Goal: Communication & Community: Answer question/provide support

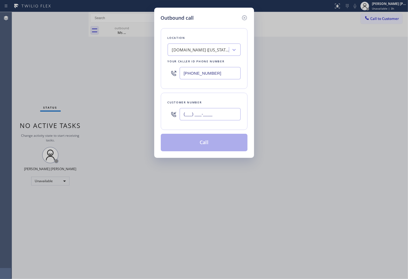
click at [219, 113] on input "(___) ___-____" at bounding box center [209, 114] width 61 height 12
paste input "623) 217-1017"
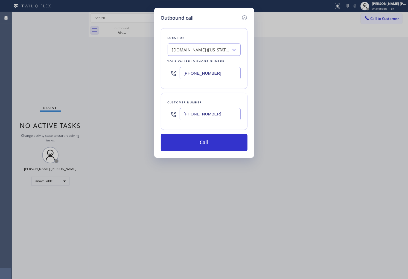
type input "[PHONE_NUMBER]"
click at [223, 76] on input "[PHONE_NUMBER]" at bounding box center [209, 73] width 61 height 12
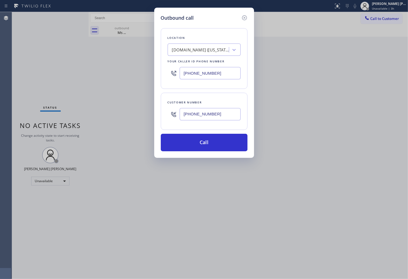
paste input "855) 731-4952"
type input "[PHONE_NUMBER]"
click at [222, 137] on button "Call" at bounding box center [204, 142] width 87 height 17
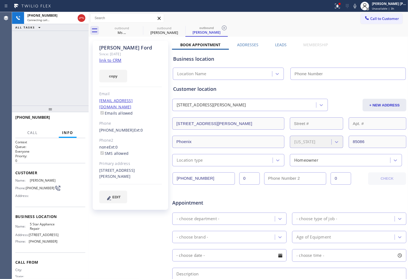
click at [122, 60] on div "[PERSON_NAME] Since: [DATE] link to CRM copy Email [EMAIL_ADDRESS][DOMAIN_NAME]…" at bounding box center [130, 125] width 75 height 169
click at [104, 60] on link "link to CRM" at bounding box center [110, 59] width 22 height 5
type input "[PHONE_NUMBER]"
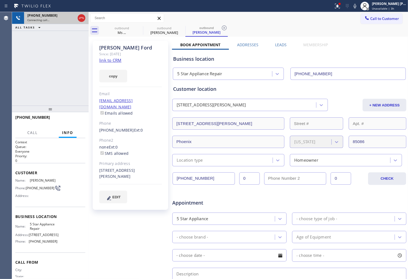
click at [75, 14] on div "[PHONE_NUMBER]" at bounding box center [51, 15] width 48 height 5
click at [84, 20] on icon at bounding box center [81, 18] width 7 height 7
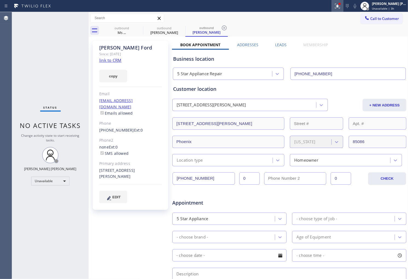
click at [340, 6] on icon at bounding box center [337, 6] width 7 height 7
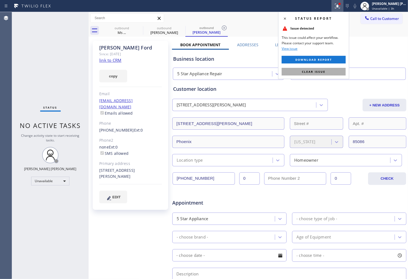
click at [338, 69] on button "Clear issue" at bounding box center [313, 72] width 64 height 8
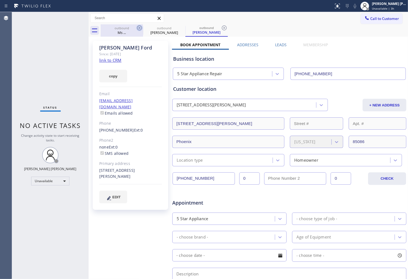
click at [138, 29] on icon at bounding box center [139, 27] width 5 height 5
click at [0, 0] on icon at bounding box center [0, 0] width 0 height 0
click at [138, 29] on icon at bounding box center [139, 27] width 5 height 5
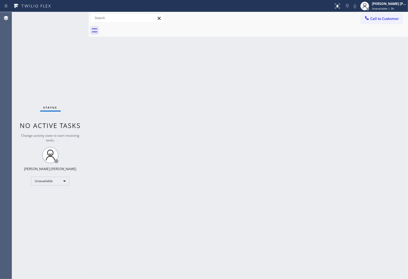
click at [138, 29] on div at bounding box center [254, 30] width 307 height 12
click at [22, 71] on div "Status No active tasks Change activity state to start receiving tasks. [PERSON_…" at bounding box center [50, 145] width 76 height 267
click at [373, 15] on button "Call to Customer" at bounding box center [381, 18] width 42 height 10
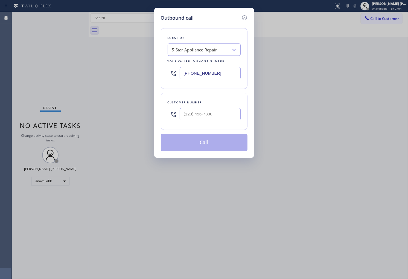
click at [208, 74] on input "[PHONE_NUMBER]" at bounding box center [209, 73] width 61 height 12
paste input "949) 998-4239"
type input "[PHONE_NUMBER]"
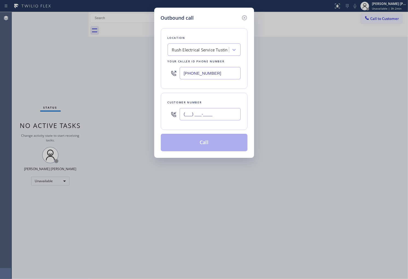
click at [204, 117] on input "(___) ___-____" at bounding box center [209, 114] width 61 height 12
paste input "714) 493-4192"
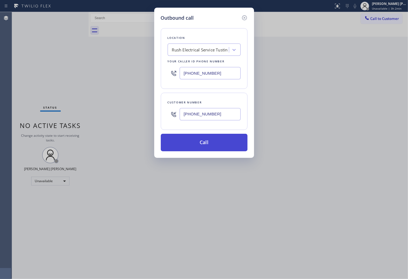
type input "[PHONE_NUMBER]"
click at [208, 139] on button "Call" at bounding box center [204, 142] width 87 height 17
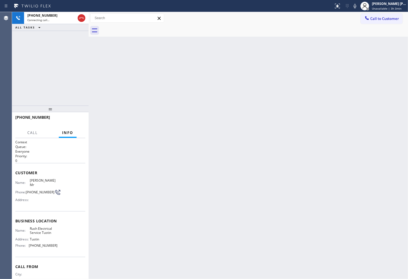
click at [112, 45] on div "Back to Dashboard Change Sender ID Customers Technicians Select a contact Outbo…" at bounding box center [248, 145] width 319 height 267
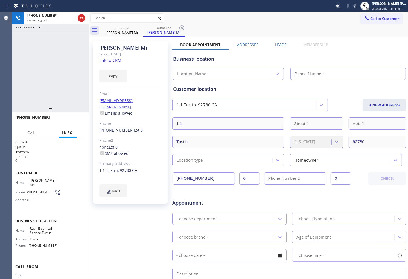
click at [116, 48] on div "[PERSON_NAME] Mr" at bounding box center [130, 48] width 63 height 6
drag, startPoint x: 112, startPoint y: 45, endPoint x: 116, endPoint y: 48, distance: 4.5
click at [116, 48] on div "[PERSON_NAME] Mr" at bounding box center [130, 48] width 63 height 6
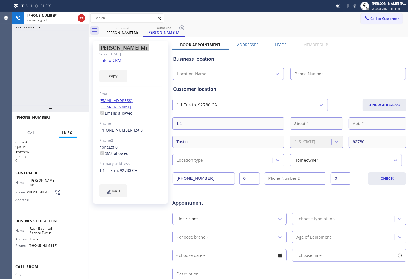
type input "[PHONE_NUMBER]"
click at [32, 62] on div "[PHONE_NUMBER] Live | 00:00 ALL TASKS ALL TASKS ACTIVE TASKS TASKS IN WRAP UP" at bounding box center [50, 58] width 76 height 93
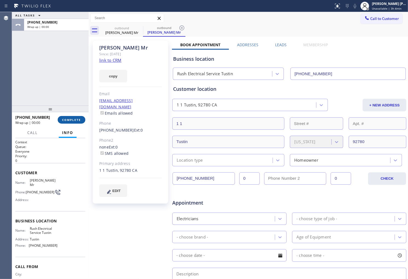
click at [81, 116] on button "COMPLETE" at bounding box center [72, 120] width 28 height 8
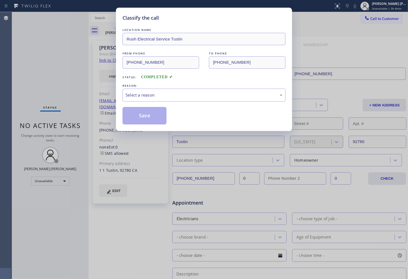
click at [163, 102] on div "LOCATION NAME Rush Electrical Service Tustin FROM PHONE [PHONE_NUMBER] TO PHONE…" at bounding box center [203, 75] width 163 height 97
click at [165, 96] on div "Select a reason" at bounding box center [203, 95] width 157 height 6
click at [153, 113] on button "Save" at bounding box center [144, 115] width 44 height 17
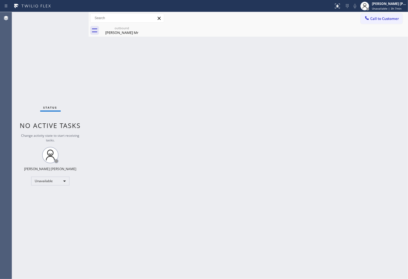
click at [372, 17] on span "Call to Customer" at bounding box center [384, 18] width 29 height 5
click at [0, 0] on div "Outbound call Location Rush Electrical Service Tustin Your caller id phone numb…" at bounding box center [0, 0] width 0 height 0
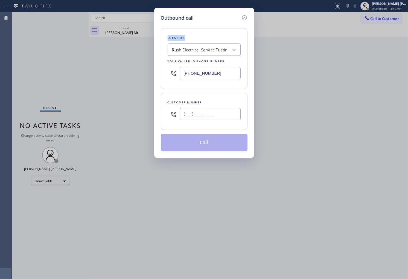
click at [230, 117] on input "(___) ___-____" at bounding box center [209, 114] width 61 height 12
paste input "626) 491-8139"
type input "[PHONE_NUMBER]"
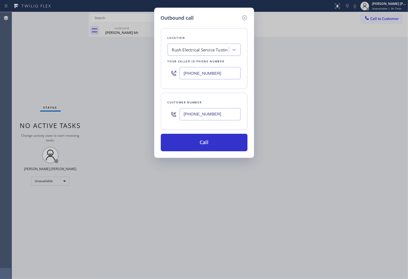
click at [199, 73] on input "[PHONE_NUMBER]" at bounding box center [209, 73] width 61 height 12
paste input "855) 999-4417"
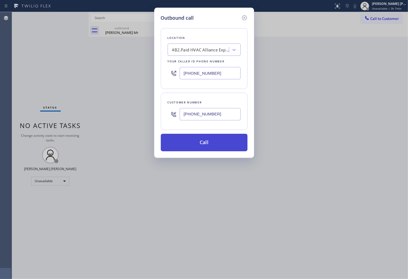
type input "[PHONE_NUMBER]"
click at [218, 142] on button "Call" at bounding box center [204, 142] width 87 height 17
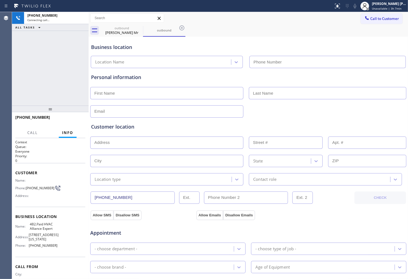
type input "[PHONE_NUMBER]"
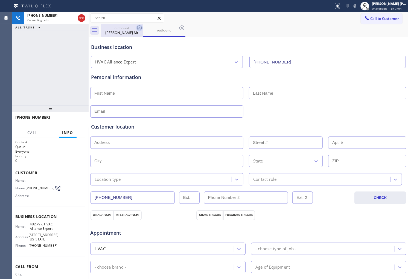
click at [139, 28] on icon at bounding box center [139, 28] width 7 height 7
click at [360, 1] on div "Status report No issues detected If you experience an issue, please download th…" at bounding box center [369, 6] width 76 height 12
click at [358, 7] on icon at bounding box center [354, 6] width 7 height 7
click at [37, 117] on span "[PHONE_NUMBER]" at bounding box center [32, 116] width 35 height 5
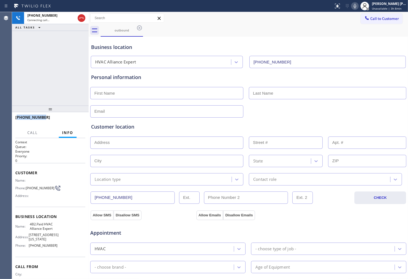
click at [37, 117] on span "[PHONE_NUMBER]" at bounding box center [32, 116] width 35 height 5
click at [45, 81] on div "[PHONE_NUMBER] Connecting call… ALL TASKS ALL TASKS ACTIVE TASKS TASKS IN WRAP …" at bounding box center [50, 58] width 76 height 93
click at [36, 66] on div "[PHONE_NUMBER] Connecting call… ALL TASKS ALL TASKS ACTIVE TASKS TASKS IN WRAP …" at bounding box center [50, 58] width 76 height 93
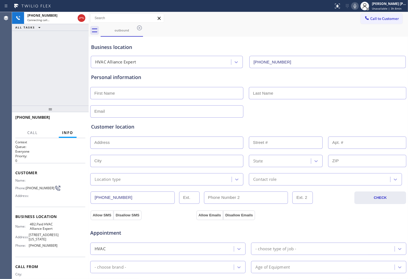
click at [29, 116] on span "[PHONE_NUMBER]" at bounding box center [32, 116] width 35 height 5
copy span "[PHONE_NUMBER]"
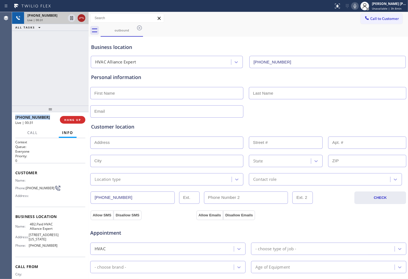
click at [82, 18] on icon at bounding box center [81, 18] width 7 height 7
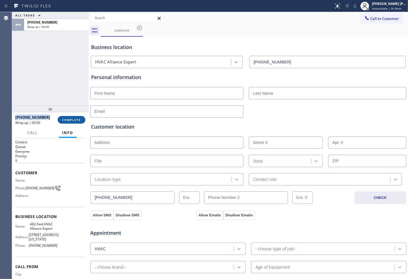
click at [74, 122] on button "COMPLETE" at bounding box center [72, 120] width 28 height 8
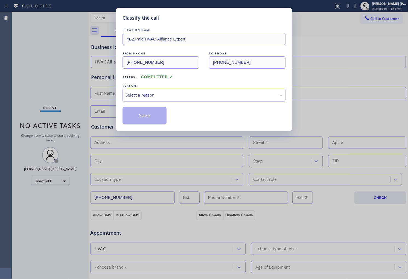
click at [159, 102] on div "LOCATION NAME 4B2.Paid HVAC Alliance Expert FROM PHONE [PHONE_NUMBER] TO PHONE …" at bounding box center [203, 75] width 163 height 97
click at [160, 99] on div "Select a reason" at bounding box center [203, 95] width 163 height 13
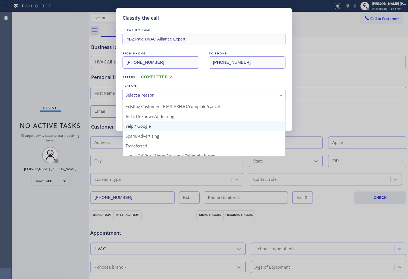
scroll to position [30, 0]
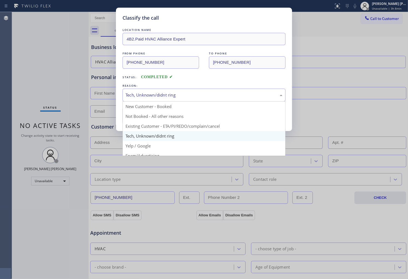
click at [169, 92] on div "Tech, Unknown/didnt ring" at bounding box center [203, 95] width 157 height 6
drag, startPoint x: 157, startPoint y: 138, endPoint x: 157, endPoint y: 135, distance: 3.3
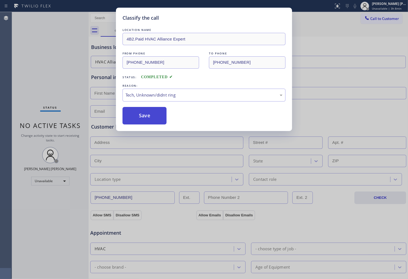
click at [156, 119] on button "Save" at bounding box center [144, 115] width 44 height 17
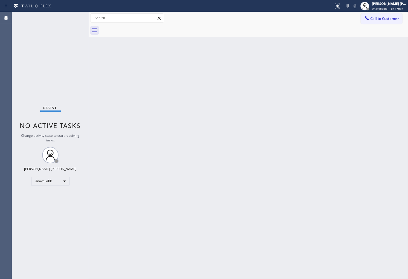
click at [21, 117] on div "Status No active tasks Change activity state to start receiving tasks. [PERSON_…" at bounding box center [50, 145] width 76 height 267
click at [390, 21] on span "Call to Customer" at bounding box center [384, 18] width 29 height 5
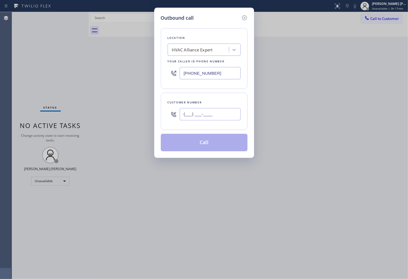
click at [222, 114] on input "(___) ___-____" at bounding box center [209, 114] width 61 height 12
paste input "602) 499-8318"
type input "[PHONE_NUMBER]"
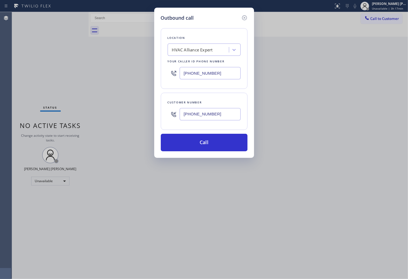
click at [227, 75] on input "[PHONE_NUMBER]" at bounding box center [209, 73] width 61 height 12
paste input "602) 461-8284"
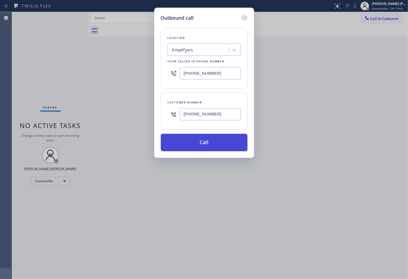
type input "[PHONE_NUMBER]"
click at [221, 140] on button "Call" at bounding box center [204, 142] width 87 height 17
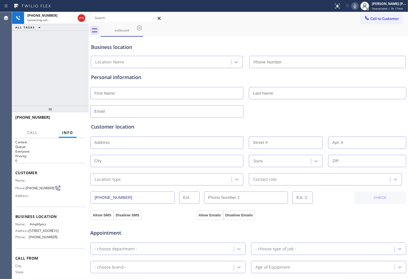
type input "[PHONE_NUMBER]"
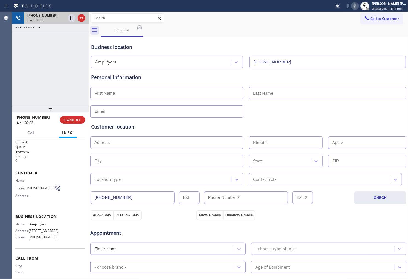
click at [80, 17] on icon at bounding box center [81, 18] width 5 height 2
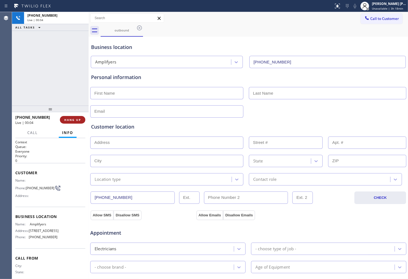
click at [78, 119] on span "HANG UP" at bounding box center [72, 120] width 17 height 4
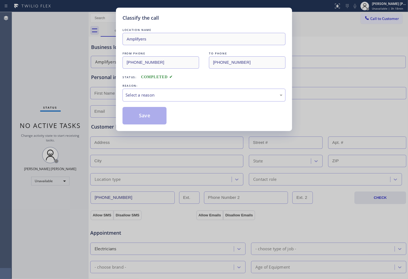
click at [155, 102] on div "LOCATION NAME Amplifyers FROM PHONE [PHONE_NUMBER] TO PHONE [PHONE_NUMBER] Stat…" at bounding box center [203, 75] width 163 height 97
click at [155, 99] on div "Select a reason" at bounding box center [203, 95] width 163 height 13
click at [148, 120] on button "Save" at bounding box center [144, 115] width 44 height 17
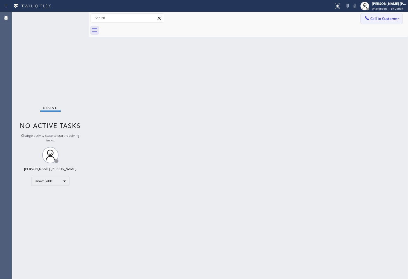
click at [376, 20] on span "Call to Customer" at bounding box center [384, 18] width 29 height 5
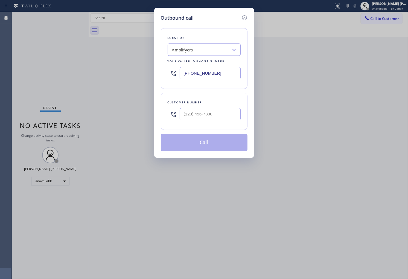
click at [190, 70] on input "[PHONE_NUMBER]" at bounding box center [209, 73] width 61 height 12
paste input "917) 920-9568"
type input "[PHONE_NUMBER]"
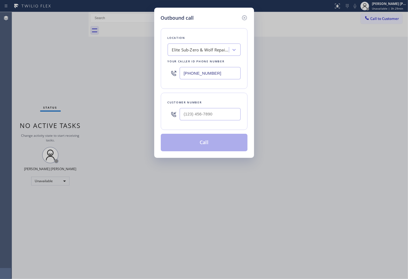
click at [210, 114] on input "text" at bounding box center [209, 114] width 61 height 12
paste input "516) 410-7402"
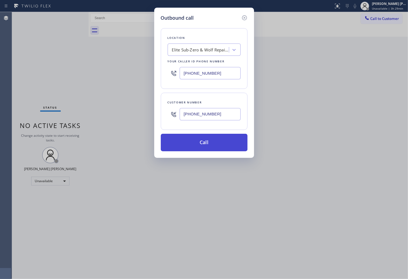
type input "[PHONE_NUMBER]"
click at [211, 144] on button "Call" at bounding box center [204, 142] width 87 height 17
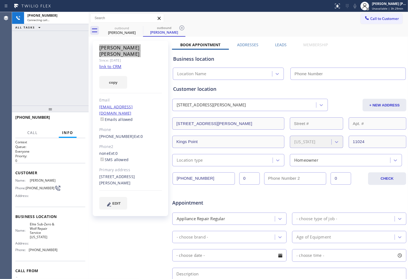
type input "[PHONE_NUMBER]"
click at [36, 118] on span "[PHONE_NUMBER]" at bounding box center [32, 116] width 35 height 5
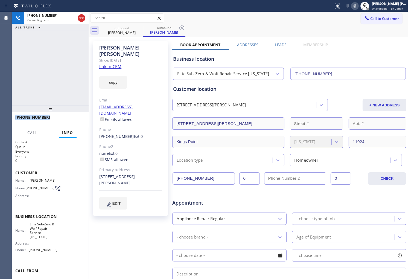
click at [36, 118] on span "[PHONE_NUMBER]" at bounding box center [32, 116] width 35 height 5
copy span "[PHONE_NUMBER]"
click at [35, 223] on span "Elite Sub-Zero & Wolf Repair Service [US_STATE]" at bounding box center [43, 230] width 27 height 17
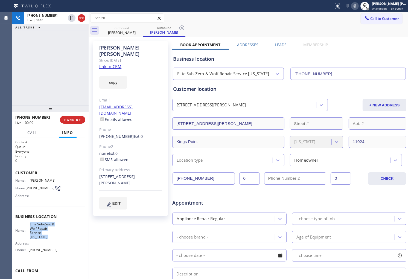
copy span "Elite Sub-Zero & Wolf Repair Service [US_STATE]"
drag, startPoint x: 84, startPoint y: 19, endPoint x: 79, endPoint y: 44, distance: 25.3
click at [83, 19] on icon at bounding box center [81, 18] width 7 height 7
click at [82, 18] on icon at bounding box center [81, 18] width 7 height 7
click at [76, 118] on span "HANG UP" at bounding box center [72, 120] width 17 height 4
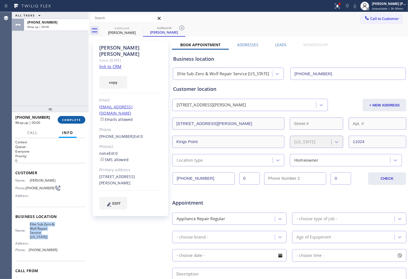
click at [69, 122] on button "COMPLETE" at bounding box center [72, 120] width 28 height 8
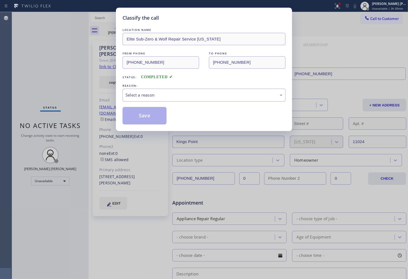
click at [156, 102] on div "LOCATION NAME Elite Sub-Zero & Wolf Repair Service [US_STATE] FROM PHONE [PHONE…" at bounding box center [203, 75] width 163 height 97
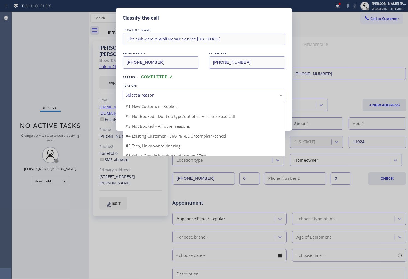
click at [160, 97] on div "Select a reason" at bounding box center [203, 95] width 157 height 6
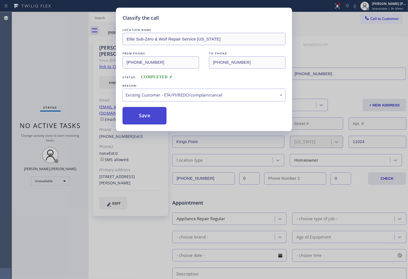
click at [150, 116] on button "Save" at bounding box center [144, 115] width 44 height 17
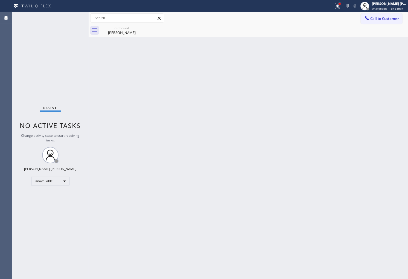
click at [341, 5] on div at bounding box center [339, 3] width 3 height 3
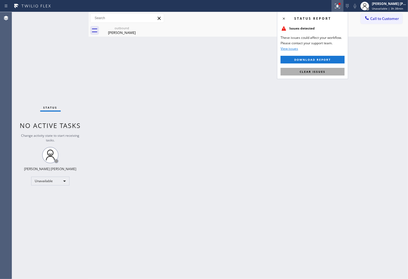
click at [314, 70] on span "Clear issues" at bounding box center [312, 72] width 26 height 4
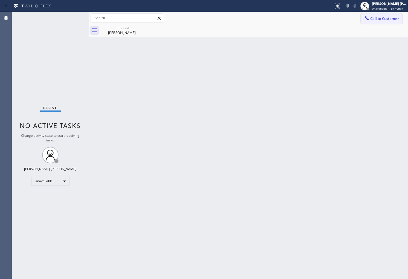
click at [380, 21] on button "Call to Customer" at bounding box center [381, 18] width 42 height 10
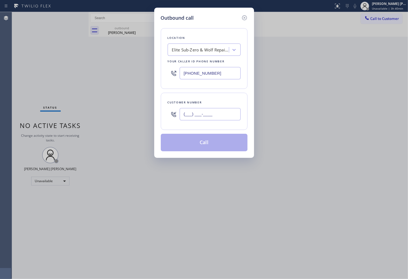
click at [208, 113] on input "(___) ___-____" at bounding box center [209, 114] width 61 height 12
paste input "602) 499-8318"
type input "[PHONE_NUMBER]"
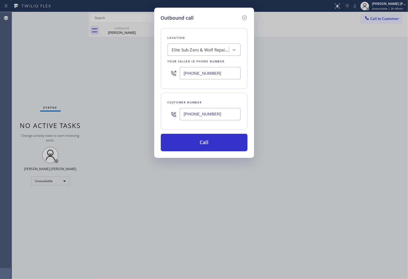
click at [210, 78] on input "[PHONE_NUMBER]" at bounding box center [209, 73] width 61 height 12
paste input "602) 461-8284"
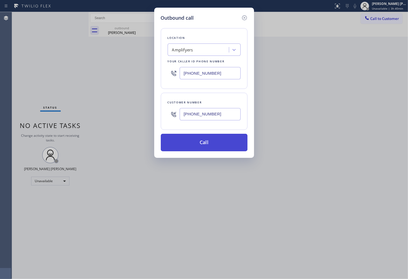
type input "[PHONE_NUMBER]"
click at [216, 144] on button "Call" at bounding box center [204, 142] width 87 height 17
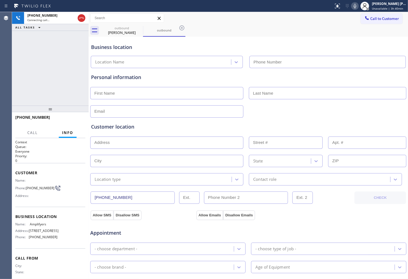
type input "[PHONE_NUMBER]"
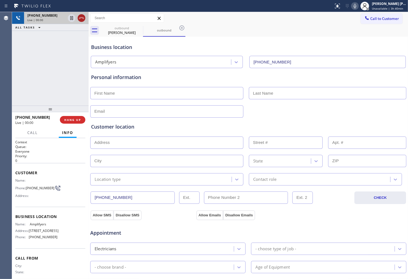
click at [79, 15] on icon at bounding box center [81, 18] width 7 height 7
click at [67, 117] on button "HANG UP" at bounding box center [72, 120] width 25 height 8
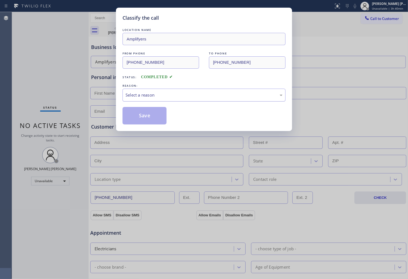
click at [181, 89] on div "Select a reason" at bounding box center [203, 95] width 163 height 13
click at [155, 123] on button "Save" at bounding box center [144, 115] width 44 height 17
type input "[PHONE_NUMBER]"
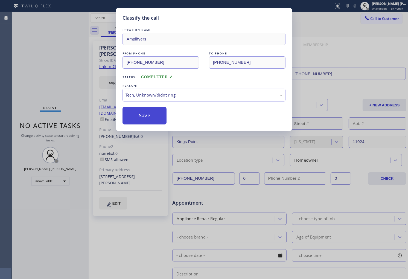
click at [155, 123] on button "Save" at bounding box center [144, 115] width 44 height 17
